Goal: Transaction & Acquisition: Purchase product/service

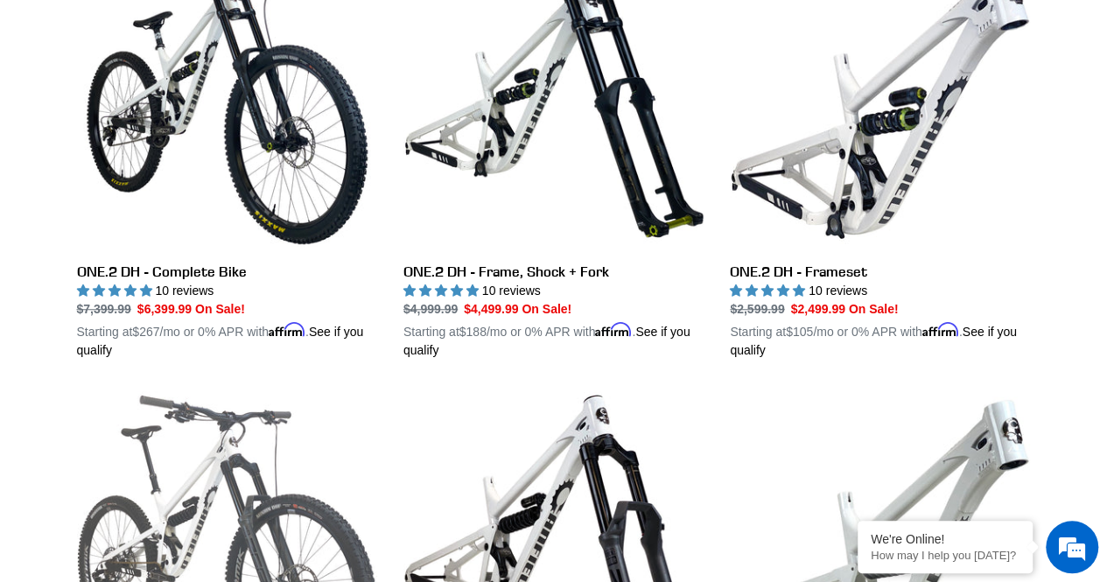
scroll to position [560, 0]
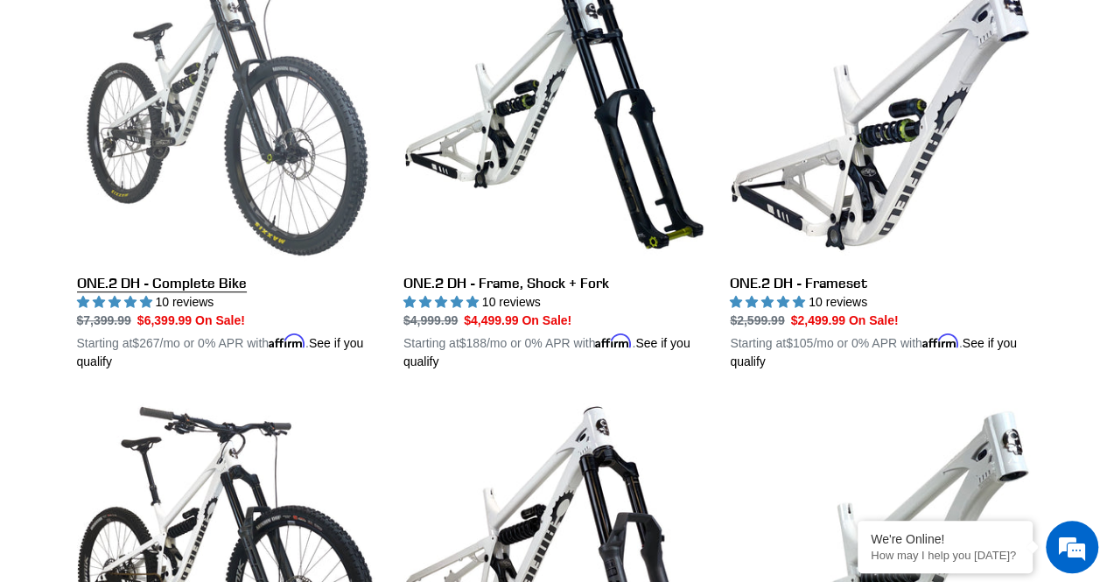
click at [176, 284] on link "ONE.2 DH - Complete Bike" at bounding box center [227, 166] width 300 height 410
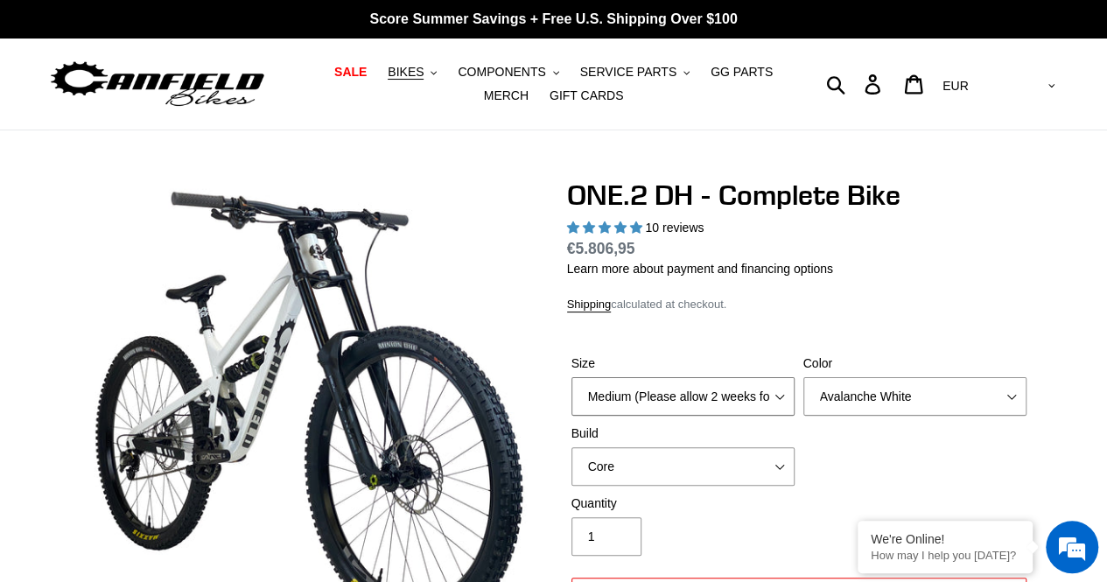
click at [779, 393] on select "Medium (Please allow 2 weeks for delivery) Large (Sold Out)" at bounding box center [682, 396] width 223 height 39
select select "Large (Sold Out)"
click at [571, 377] on select "Medium (Please allow 2 weeks for delivery) Large (Sold Out)" at bounding box center [682, 396] width 223 height 39
click at [922, 388] on select "Avalanche White Bentonite Grey" at bounding box center [914, 396] width 223 height 39
select select "Bentonite Grey"
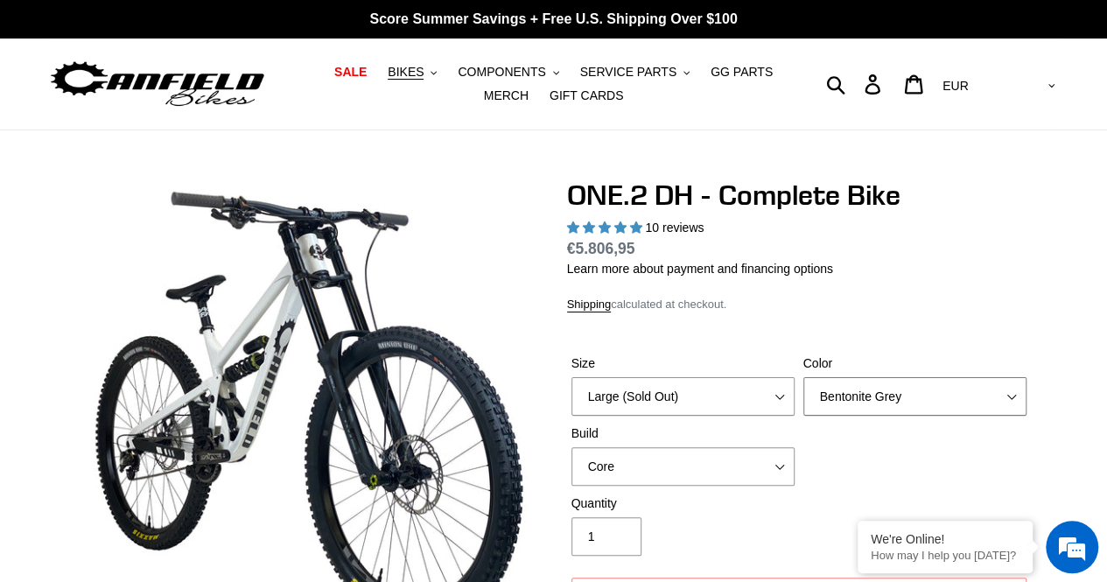
click at [803, 377] on select "Avalanche White Bentonite Grey" at bounding box center [914, 396] width 223 height 39
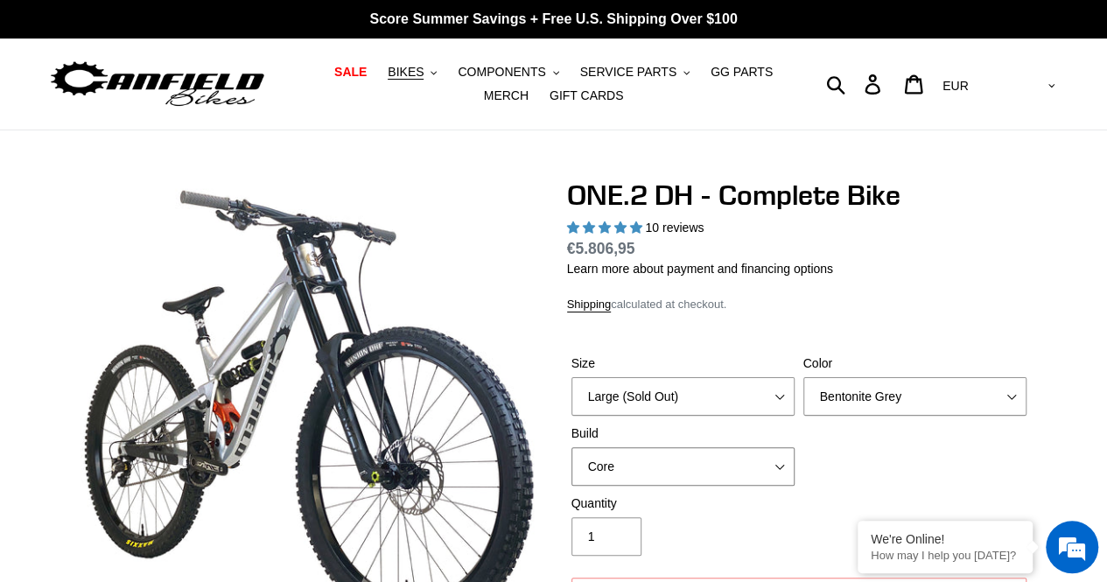
click at [725, 463] on select "Core Pro" at bounding box center [682, 466] width 223 height 39
select select "Pro"
click at [571, 447] on select "Core Pro" at bounding box center [682, 466] width 223 height 39
click at [688, 402] on select "Medium (Please allow 2 weeks for delivery) Large (Sold Out)" at bounding box center [682, 396] width 223 height 39
select select "Medium (Please allow 2 weeks for delivery)"
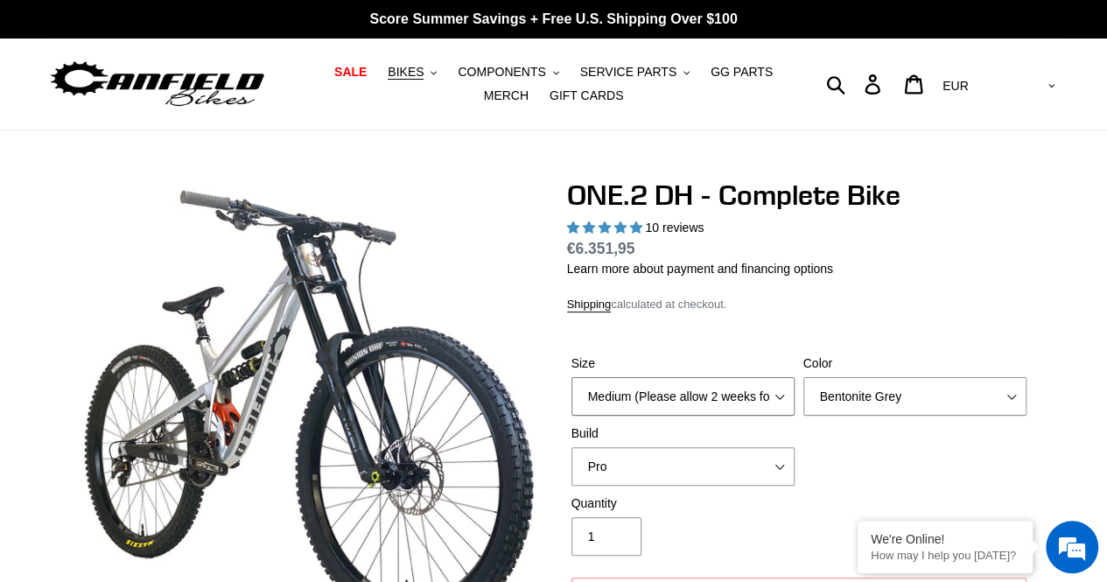
click at [571, 377] on select "Medium (Please allow 2 weeks for delivery) Large (Sold Out)" at bounding box center [682, 396] width 223 height 39
click at [674, 468] on select "Core Pro" at bounding box center [682, 466] width 223 height 39
click at [571, 447] on select "Core Pro" at bounding box center [682, 466] width 223 height 39
click at [638, 473] on select "Core Pro" at bounding box center [682, 466] width 223 height 39
click at [571, 447] on select "Core Pro" at bounding box center [682, 466] width 223 height 39
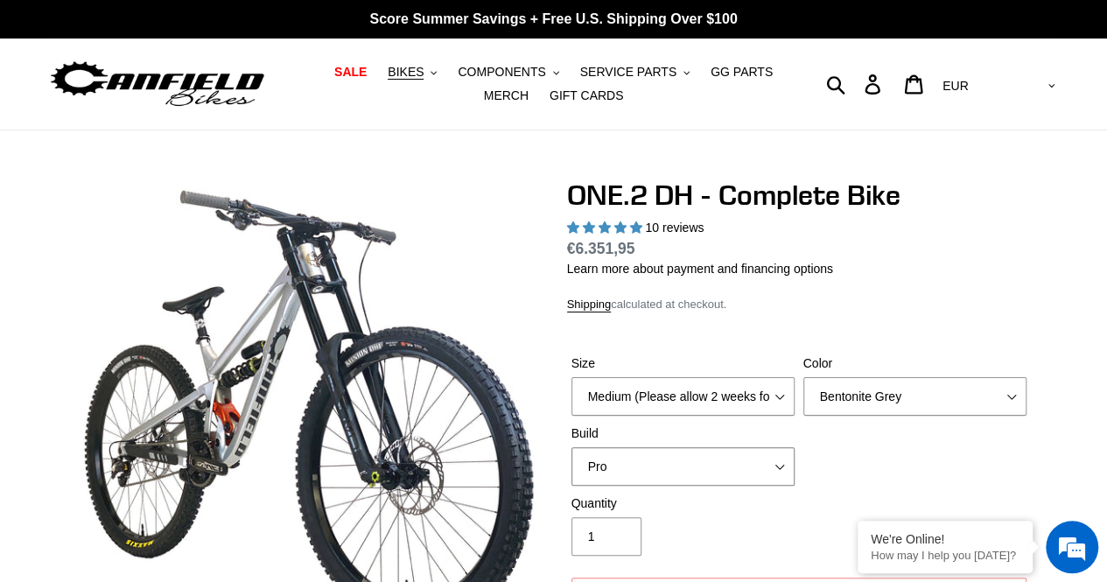
click at [631, 473] on select "Core Pro" at bounding box center [682, 466] width 223 height 39
select select "Core"
click at [571, 447] on select "Core Pro" at bounding box center [682, 466] width 223 height 39
click at [626, 404] on select "Medium (Please allow 2 weeks for delivery) Large (Sold Out)" at bounding box center [682, 396] width 223 height 39
select select "Large (Sold Out)"
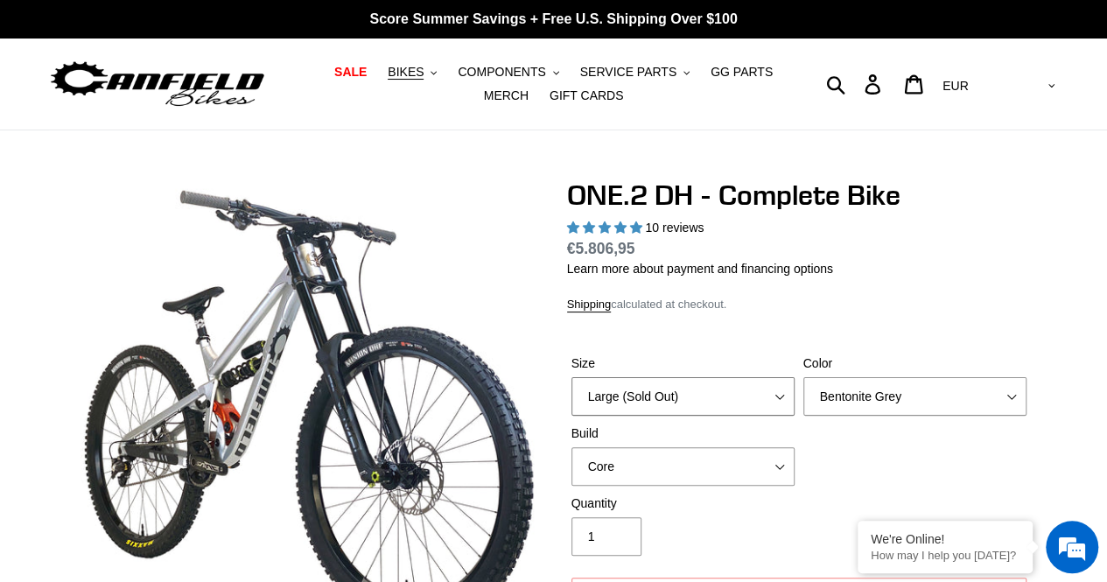
click at [571, 377] on select "Medium (Please allow 2 weeks for delivery) Large (Sold Out)" at bounding box center [682, 396] width 223 height 39
